Goal: Use online tool/utility: Utilize a website feature to perform a specific function

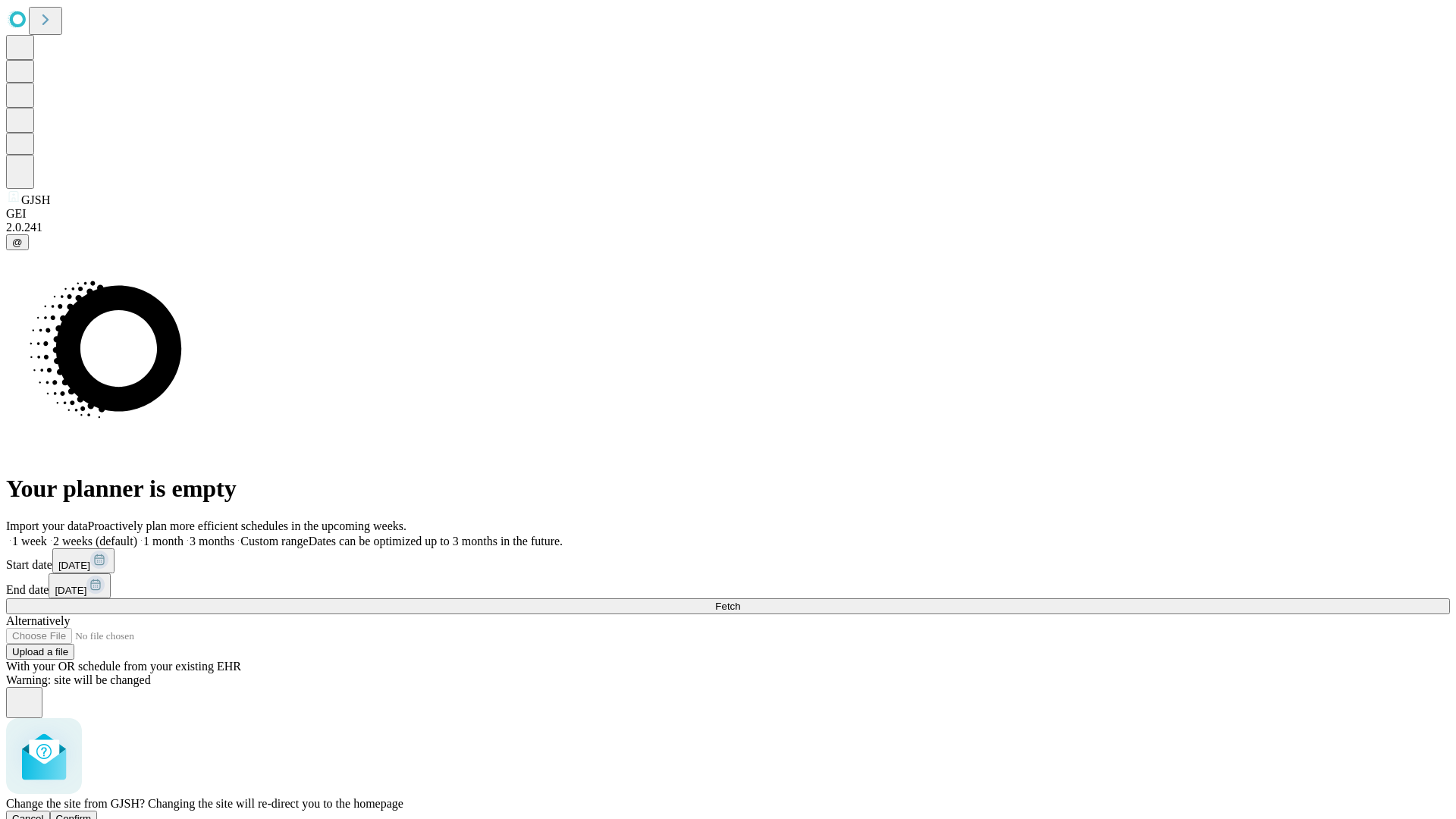
click at [91, 813] on span "Confirm" at bounding box center [74, 818] width 36 height 11
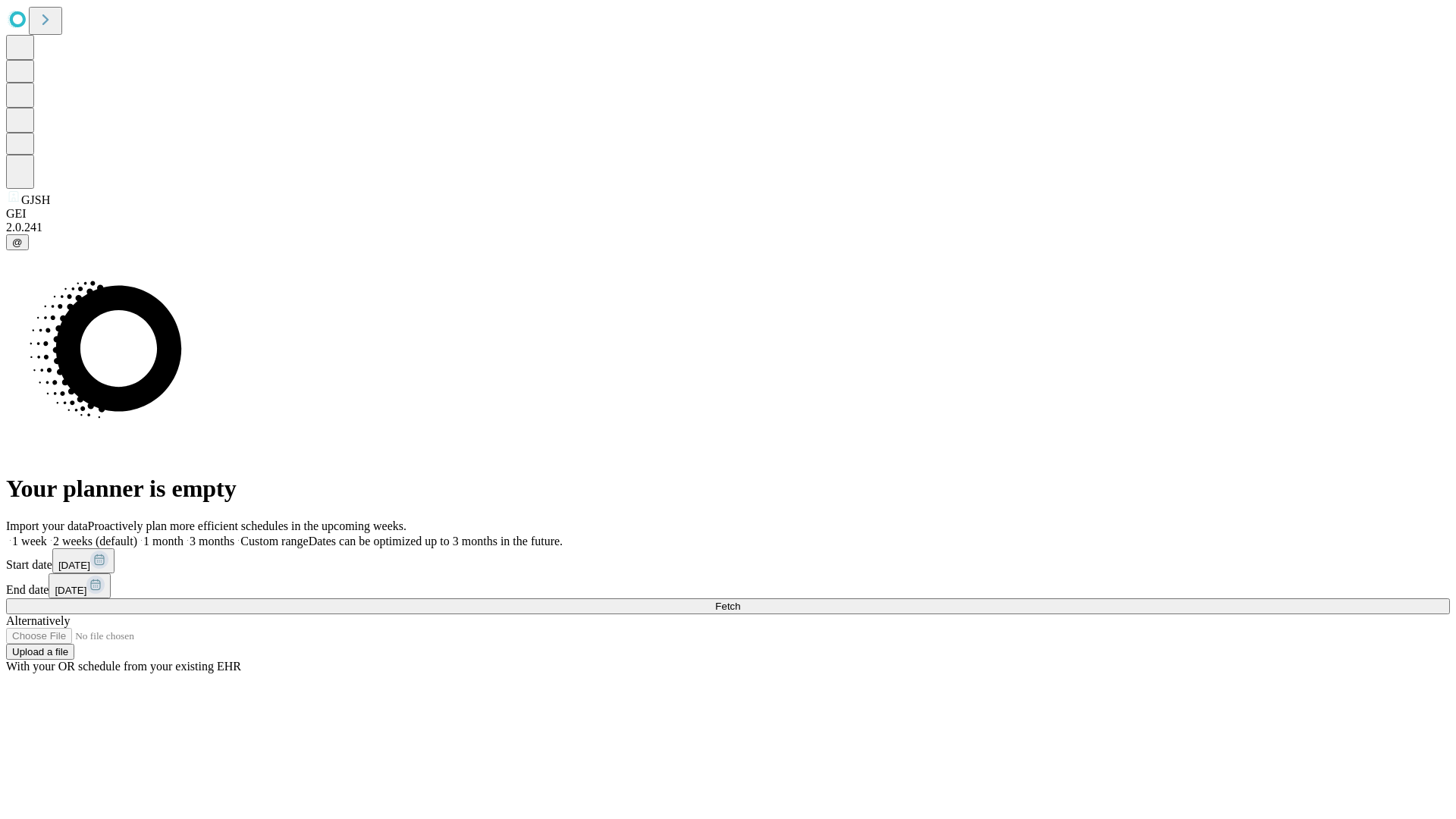
click at [47, 535] on label "1 week" at bounding box center [27, 541] width 41 height 13
click at [740, 601] on span "Fetch" at bounding box center [727, 606] width 25 height 11
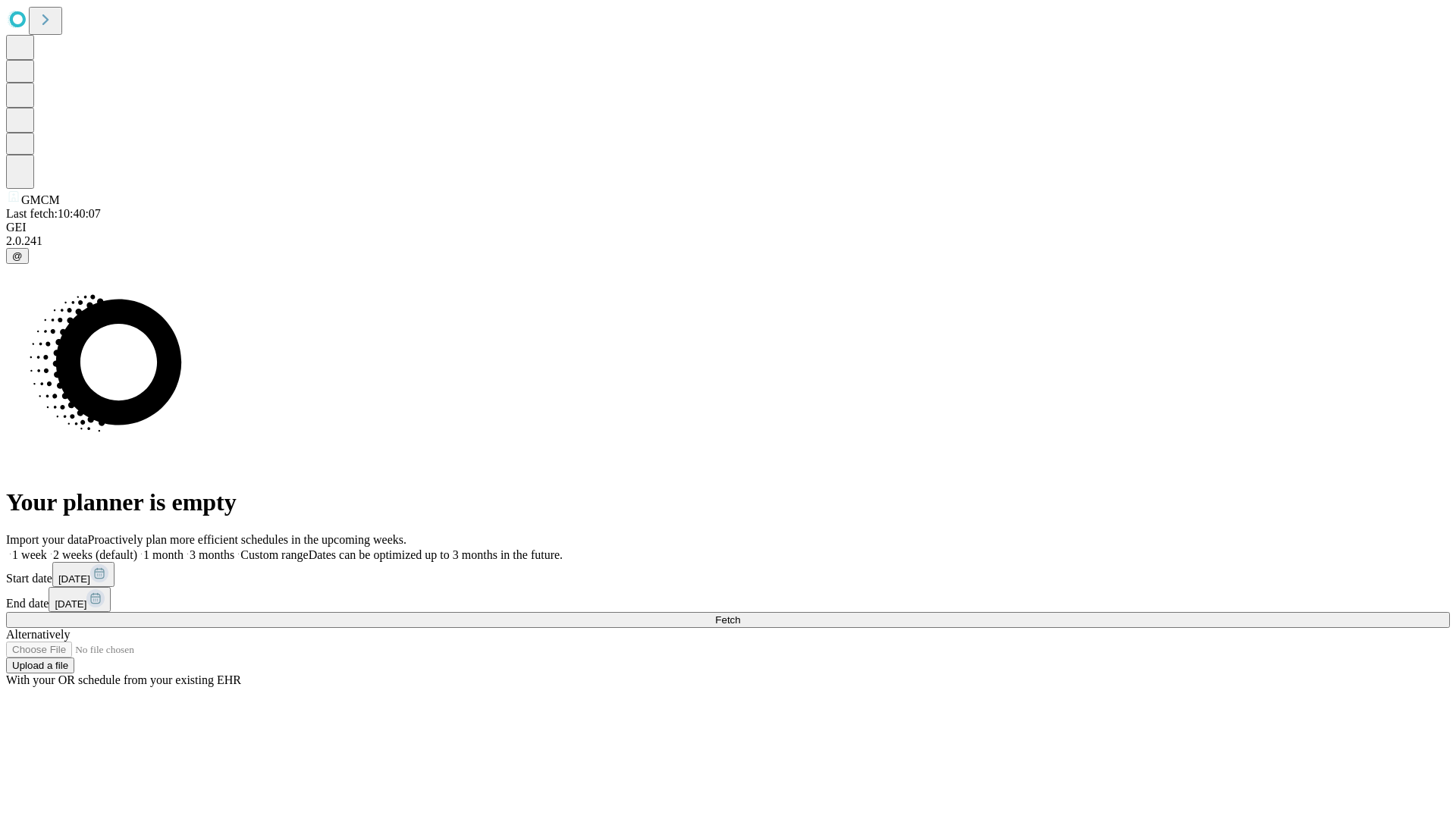
click at [47, 548] on label "1 week" at bounding box center [27, 554] width 41 height 13
click at [740, 615] on span "Fetch" at bounding box center [727, 620] width 25 height 11
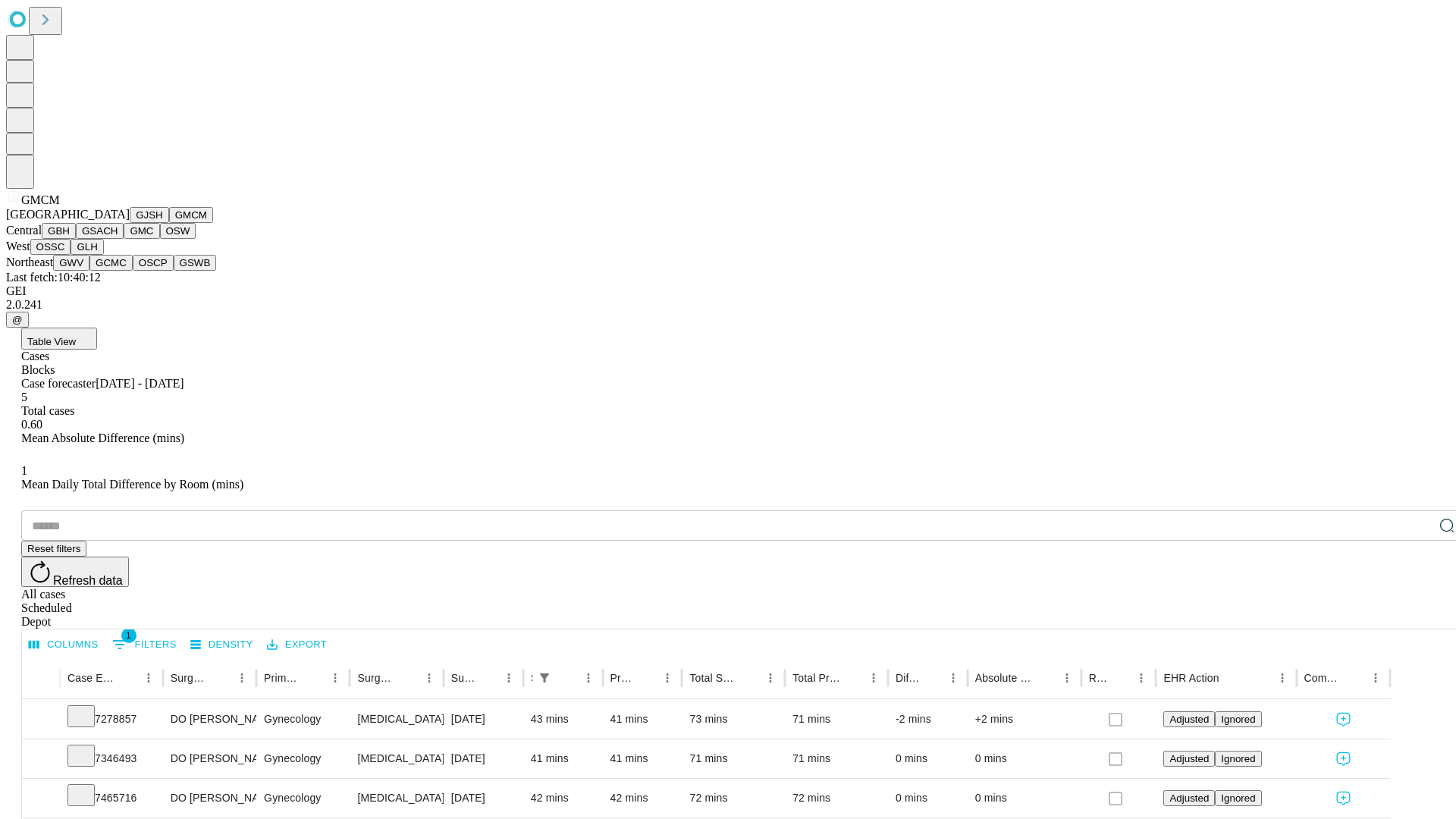
click at [75, 239] on button "GBH" at bounding box center [59, 230] width 34 height 16
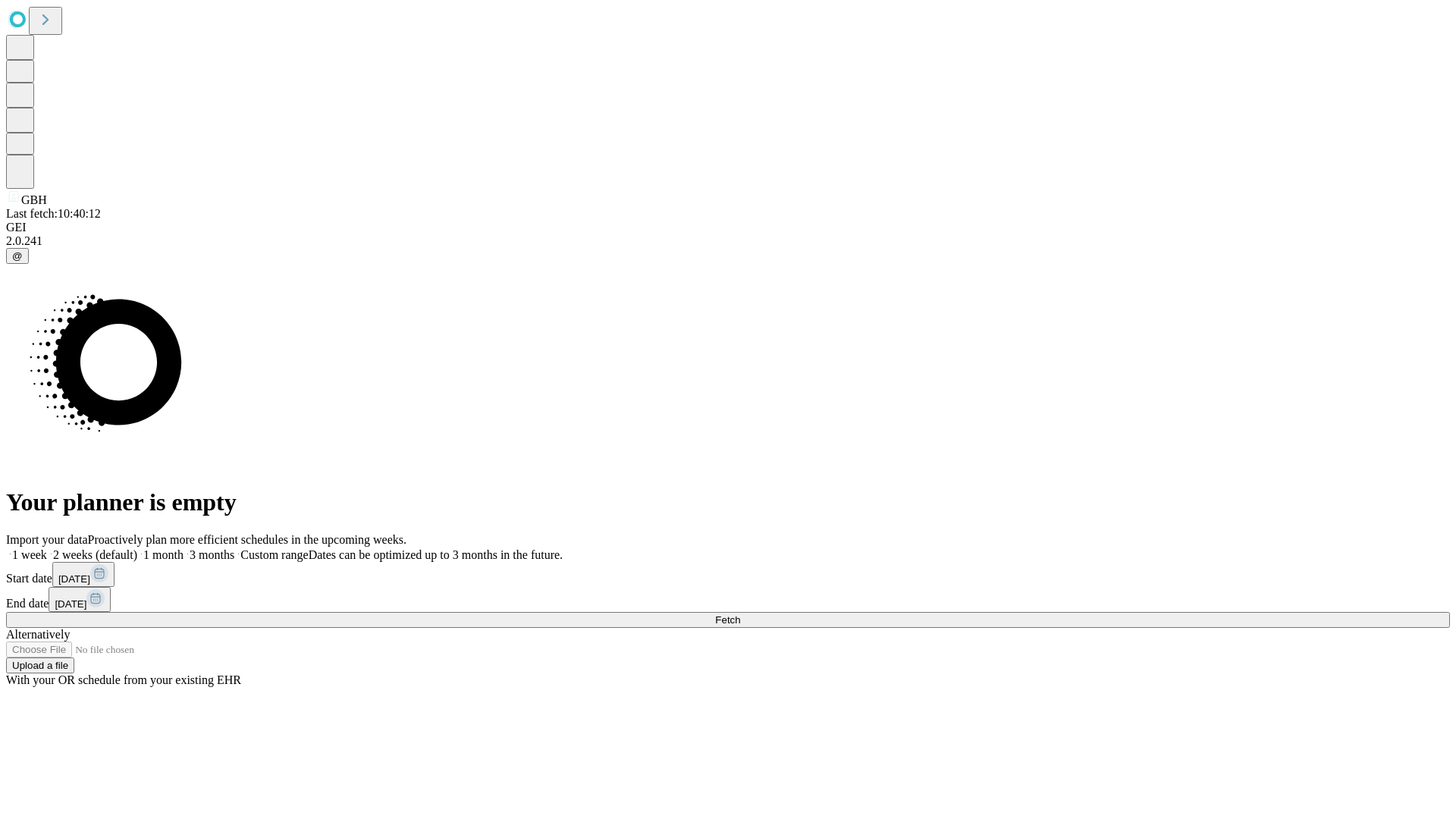
click at [47, 548] on label "1 week" at bounding box center [27, 554] width 41 height 13
click at [740, 615] on span "Fetch" at bounding box center [727, 620] width 25 height 11
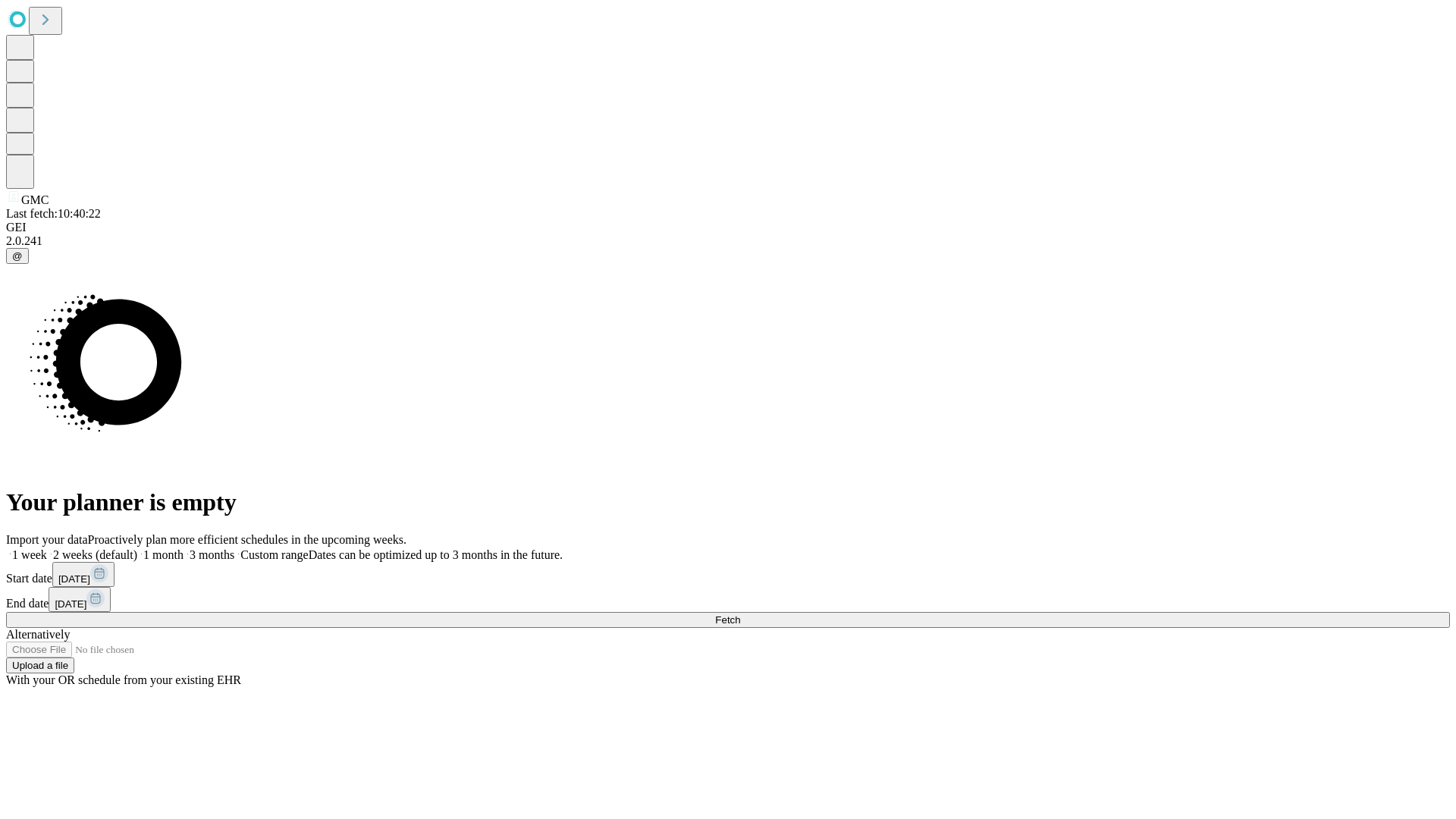
click at [47, 548] on label "1 week" at bounding box center [27, 554] width 41 height 13
click at [740, 615] on span "Fetch" at bounding box center [727, 620] width 25 height 11
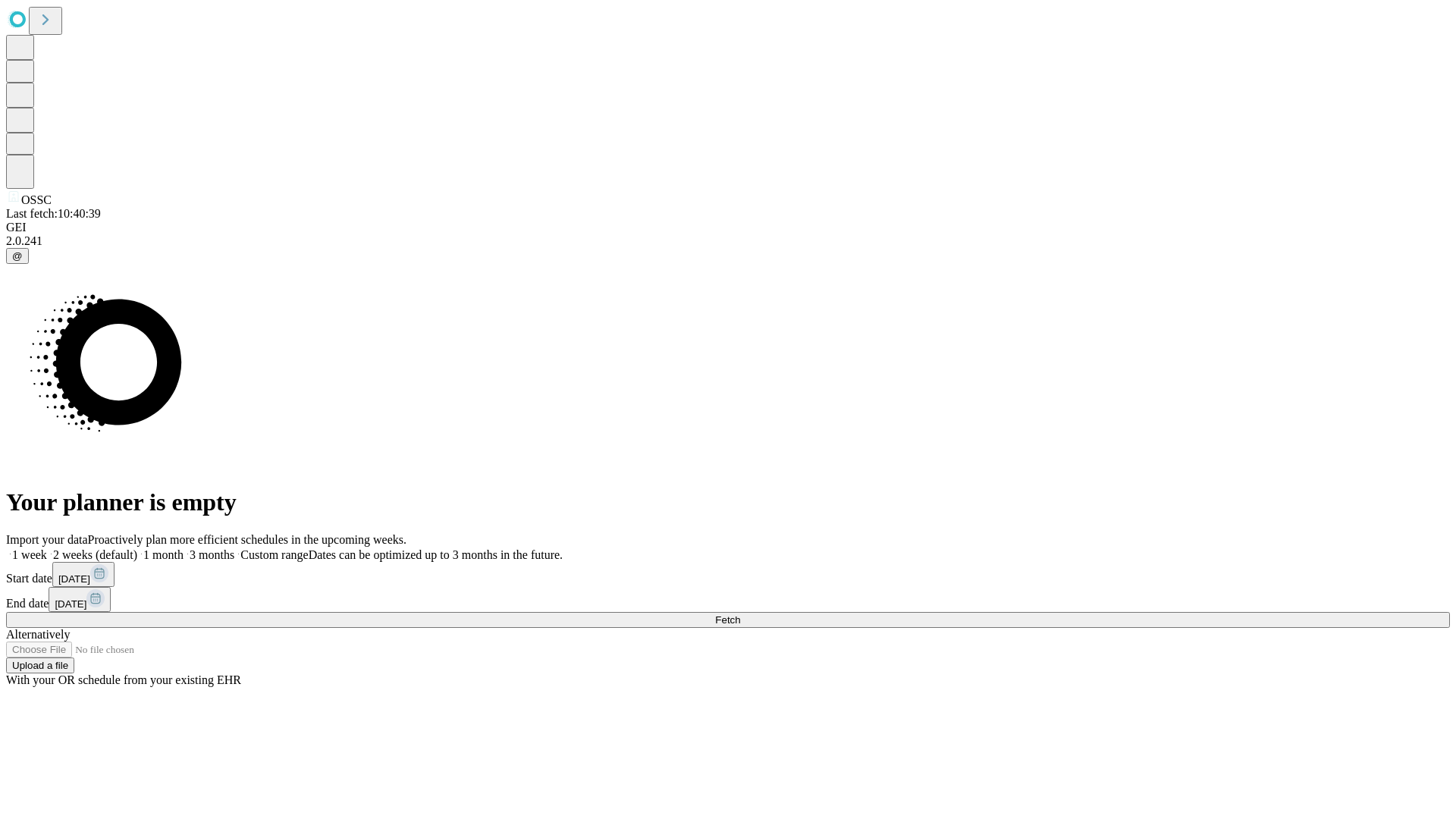
click at [47, 548] on label "1 week" at bounding box center [27, 554] width 41 height 13
click at [740, 615] on span "Fetch" at bounding box center [727, 620] width 25 height 11
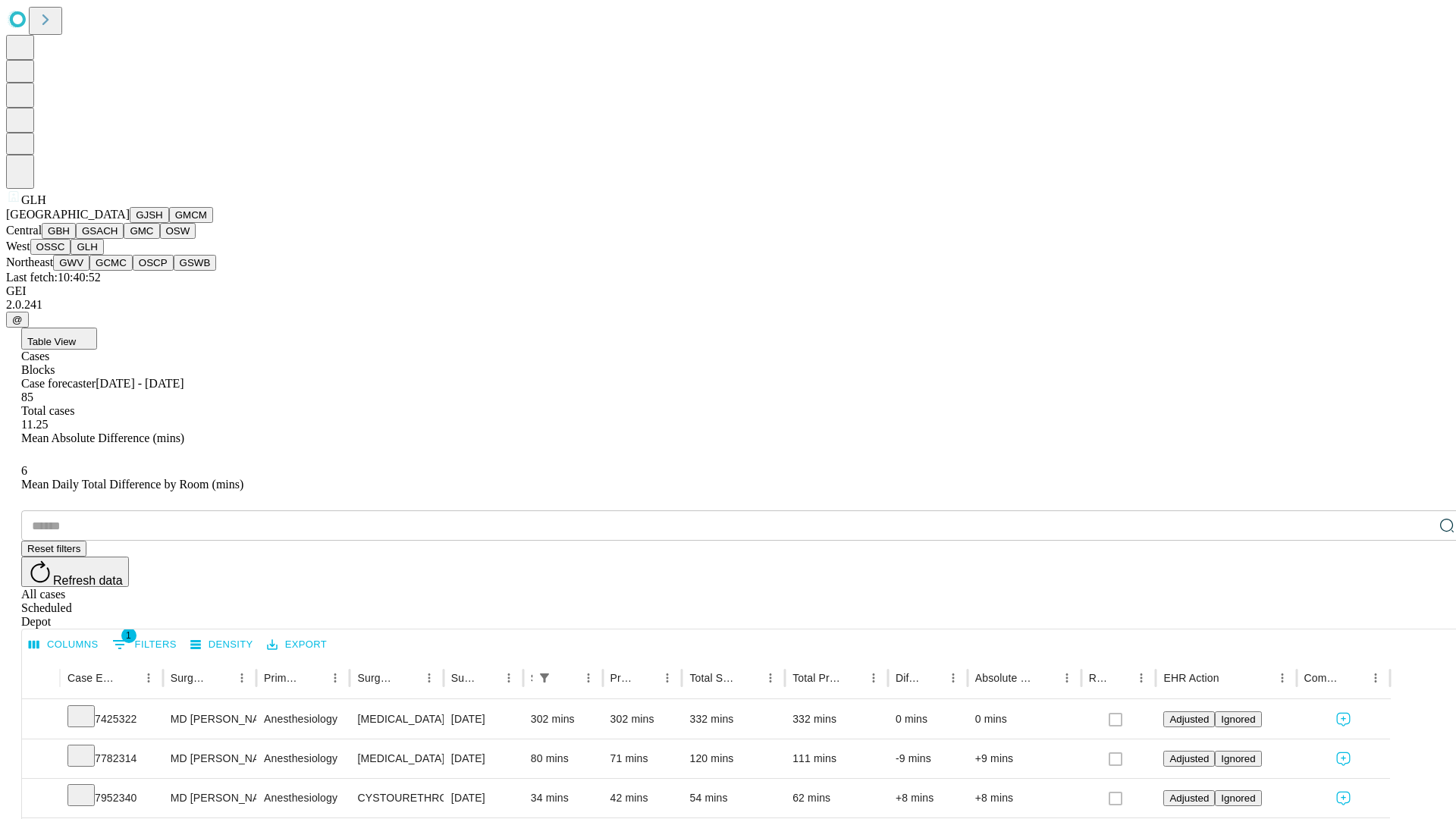
click at [89, 271] on button "GWV" at bounding box center [72, 262] width 37 height 16
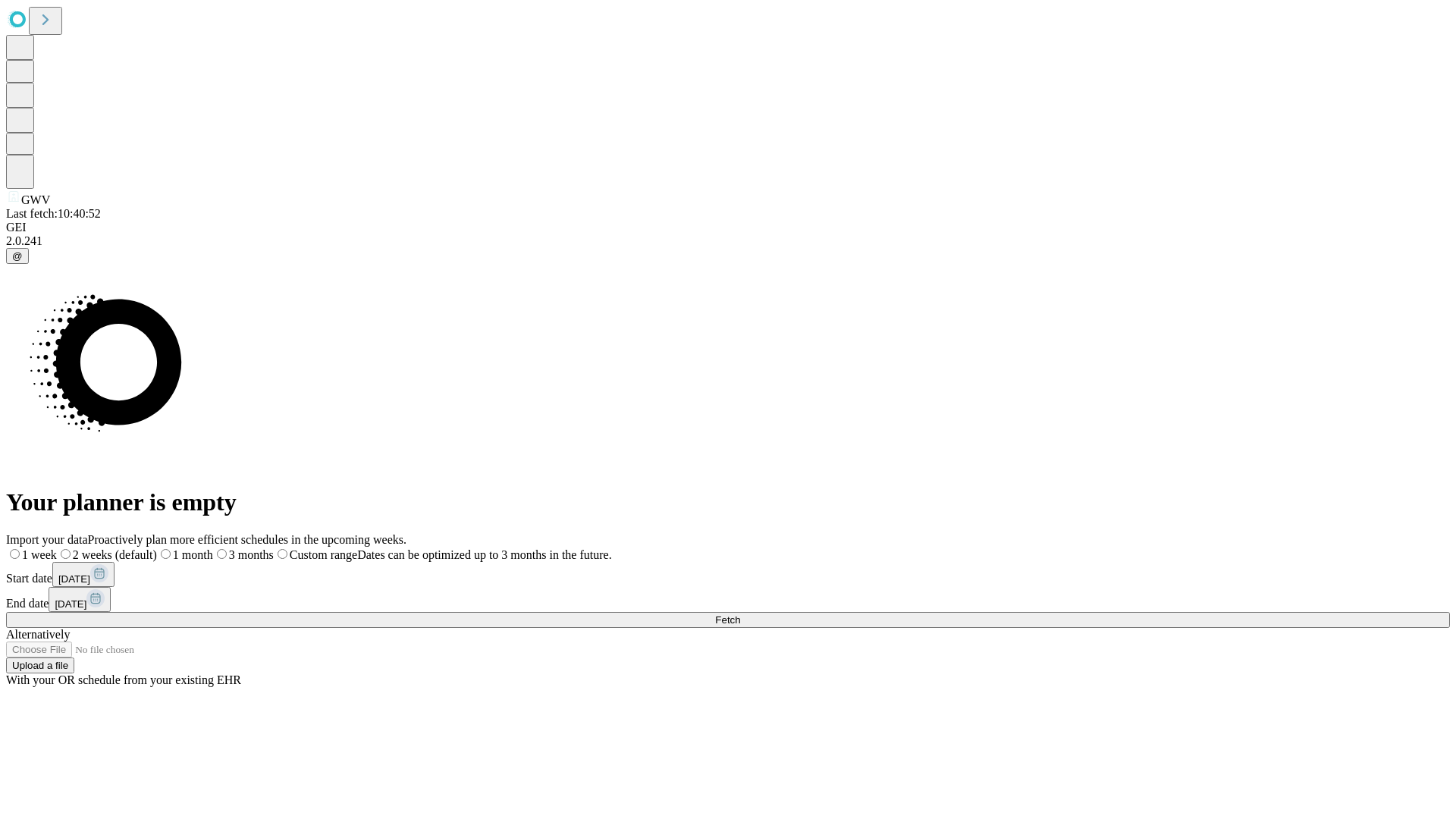
click at [57, 548] on label "1 week" at bounding box center [31, 554] width 51 height 13
click at [740, 615] on span "Fetch" at bounding box center [727, 620] width 25 height 11
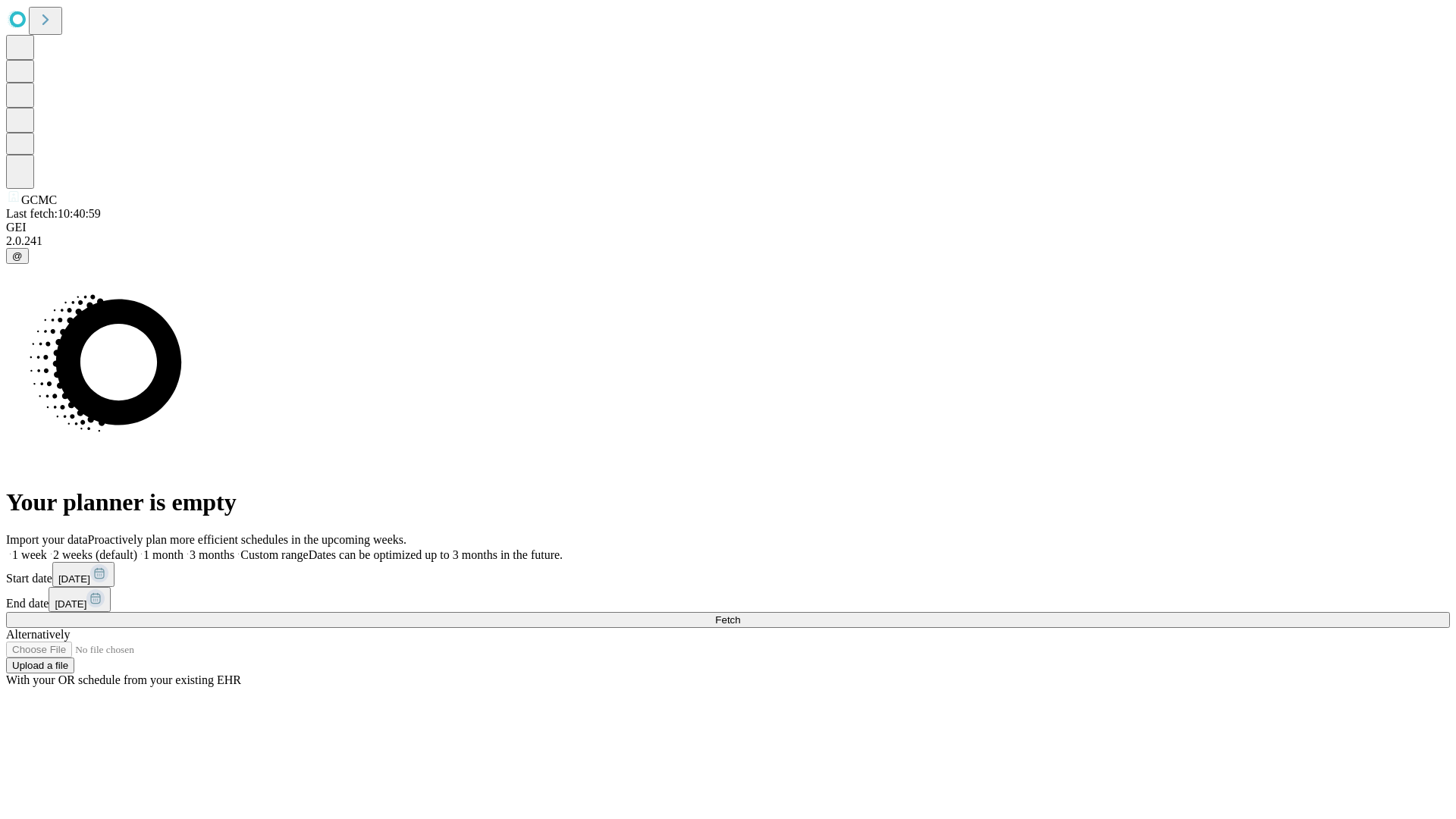
click at [47, 548] on label "1 week" at bounding box center [27, 554] width 41 height 13
click at [740, 615] on span "Fetch" at bounding box center [727, 620] width 25 height 11
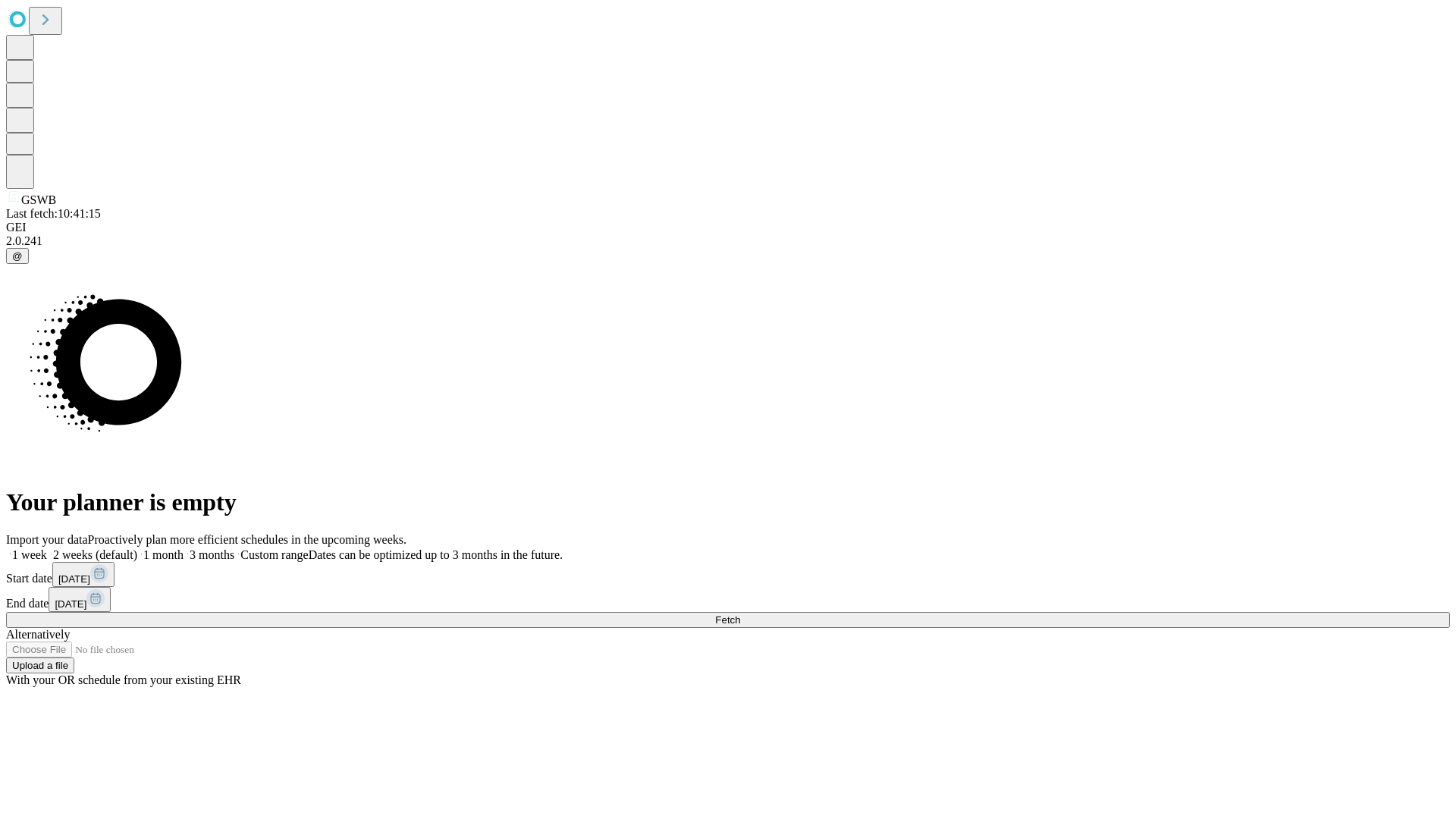
click at [740, 615] on span "Fetch" at bounding box center [727, 620] width 25 height 11
